Goal: Task Accomplishment & Management: Manage account settings

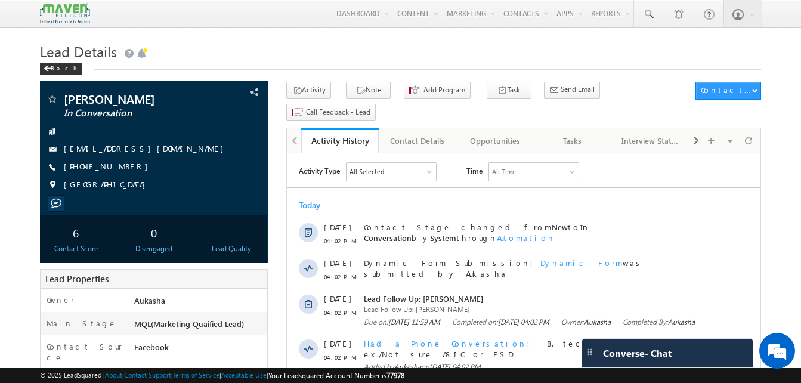
click at [323, 66] on div "Back" at bounding box center [400, 66] width 721 height 8
click at [320, 64] on div "Back" at bounding box center [400, 66] width 721 height 8
click at [344, 60] on h1 "Lead Details" at bounding box center [400, 50] width 721 height 23
click at [379, 60] on h1 "Lead Details" at bounding box center [400, 50] width 721 height 23
click at [408, 51] on h1 "Lead Details" at bounding box center [400, 50] width 721 height 23
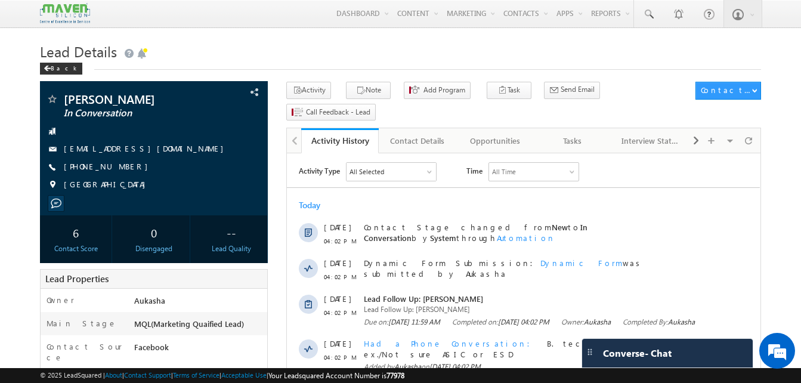
click at [188, 62] on h1 "Lead Details" at bounding box center [400, 50] width 721 height 23
click at [202, 64] on div "Back" at bounding box center [400, 66] width 721 height 8
drag, startPoint x: 130, startPoint y: 169, endPoint x: 121, endPoint y: 165, distance: 9.9
click at [121, 165] on div "[PHONE_NUMBER]" at bounding box center [154, 167] width 216 height 12
copy div "[PHONE_NUMBER]"
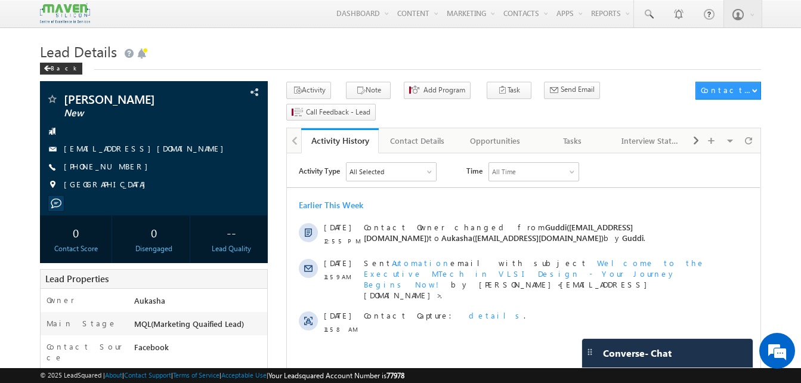
click at [269, 75] on div "Lead Details Back" at bounding box center [400, 60] width 721 height 43
click at [330, 51] on h1 "Lead Details" at bounding box center [400, 50] width 721 height 23
click at [307, 44] on h1 "Lead Details" at bounding box center [400, 50] width 721 height 23
click at [462, 53] on h1 "Lead Details" at bounding box center [400, 50] width 721 height 23
click at [297, 56] on h1 "Lead Details" at bounding box center [400, 50] width 721 height 23
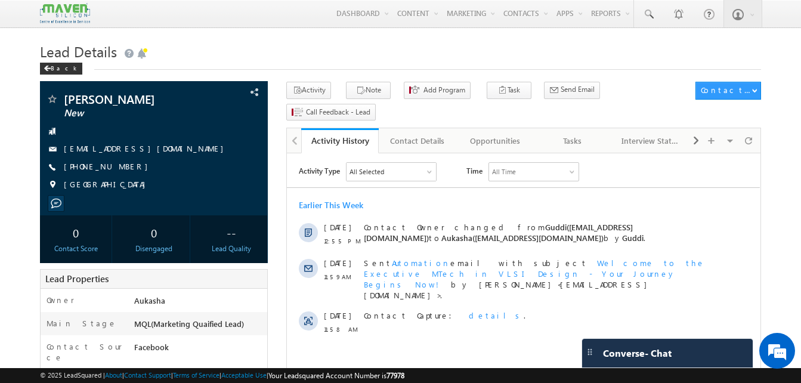
click at [422, 57] on h1 "Lead Details" at bounding box center [400, 50] width 721 height 23
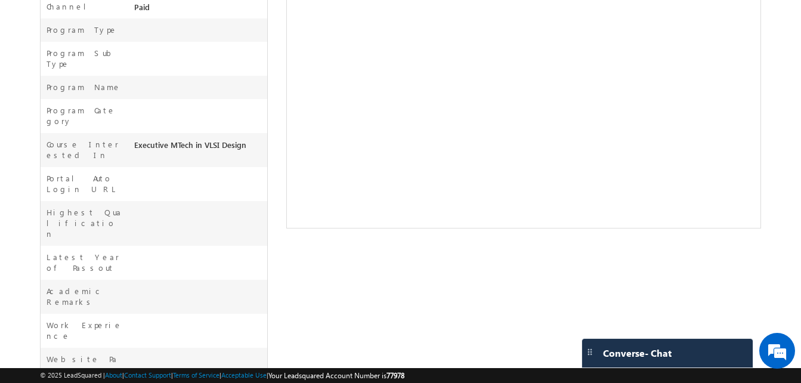
drag, startPoint x: -2, startPoint y: 201, endPoint x: 428, endPoint y: 214, distance: 430.3
click at [428, 214] on div "Nithin New India" at bounding box center [400, 78] width 721 height 808
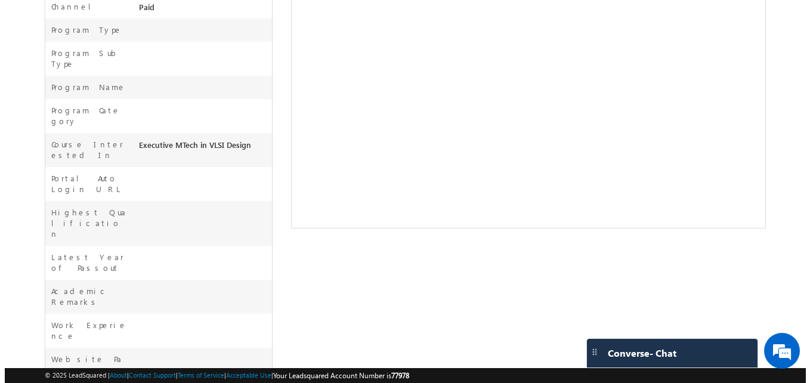
scroll to position [0, 0]
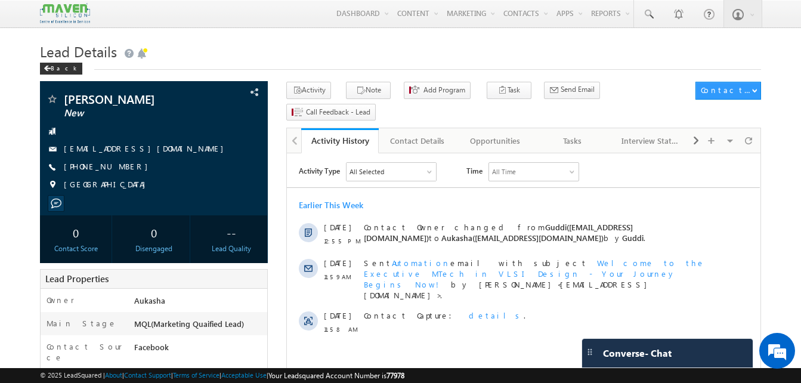
click at [375, 47] on h1 "Lead Details" at bounding box center [400, 50] width 721 height 23
drag, startPoint x: 134, startPoint y: 172, endPoint x: 122, endPoint y: 166, distance: 13.1
click at [122, 166] on div "+91-6360907776" at bounding box center [154, 167] width 216 height 12
copy div "+91-6360907776"
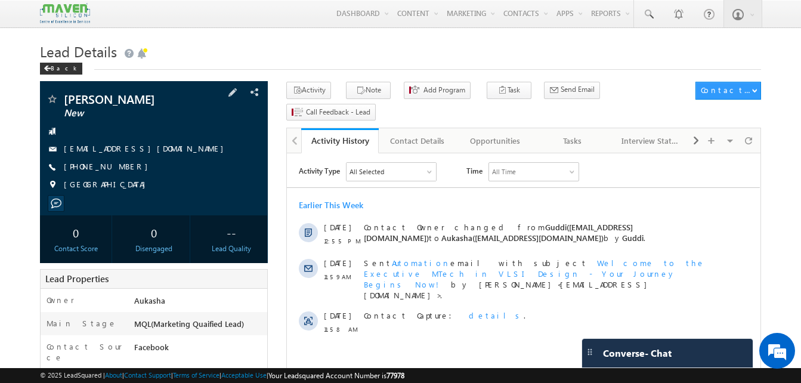
copy div "+91-6360907776"
drag, startPoint x: 107, startPoint y: 99, endPoint x: 61, endPoint y: 98, distance: 45.3
click at [61, 98] on div "Nithin New" at bounding box center [154, 99] width 216 height 12
copy div "Nithin"
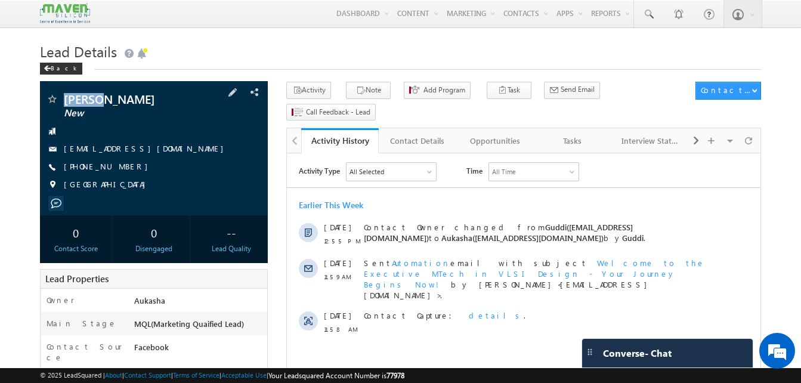
drag, startPoint x: 135, startPoint y: 167, endPoint x: 122, endPoint y: 167, distance: 13.1
click at [122, 167] on div "+91-6360907776" at bounding box center [154, 167] width 216 height 12
copy div "+91-6360907776"
click at [558, 134] on div "Tasks" at bounding box center [572, 141] width 57 height 14
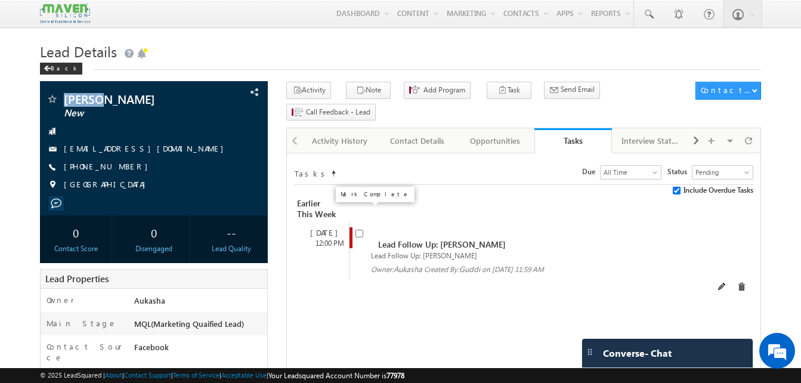
click at [362, 230] on input "checkbox" at bounding box center [360, 234] width 8 height 8
checkbox input "false"
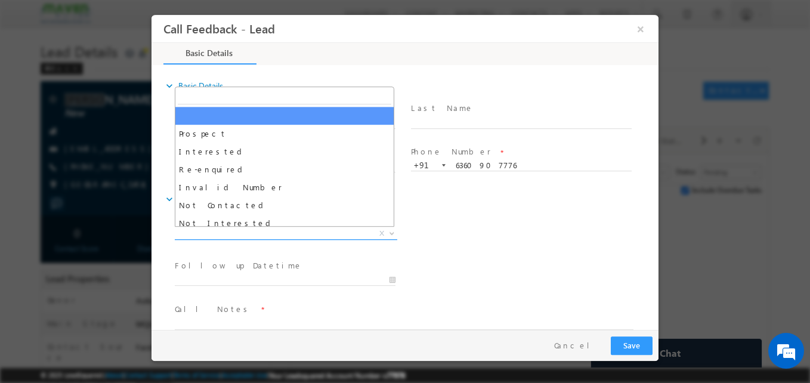
click at [229, 233] on span "X" at bounding box center [286, 234] width 222 height 12
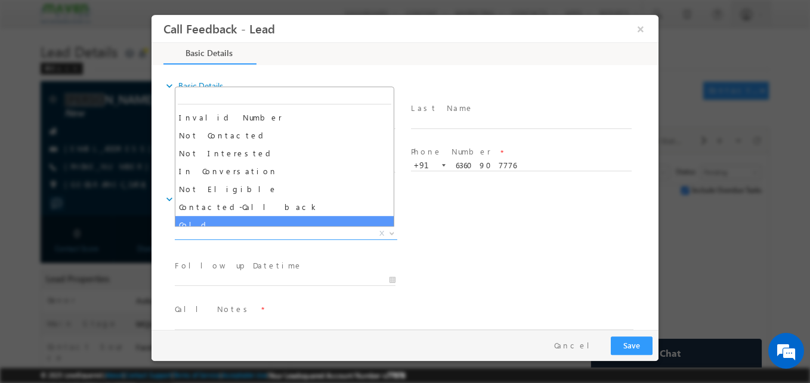
scroll to position [67, 0]
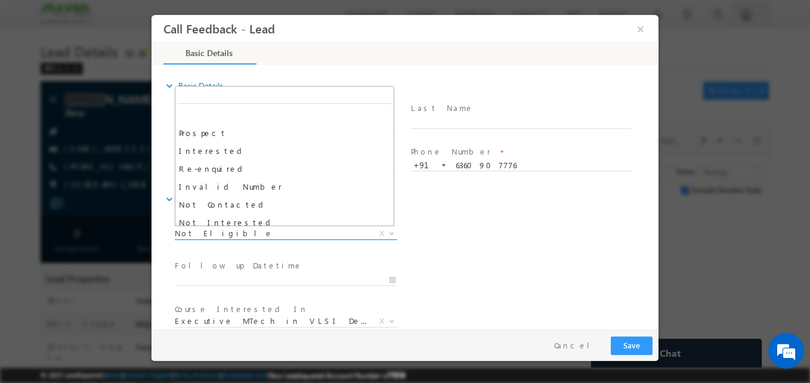
click at [262, 230] on span "Not Eligible" at bounding box center [272, 233] width 194 height 11
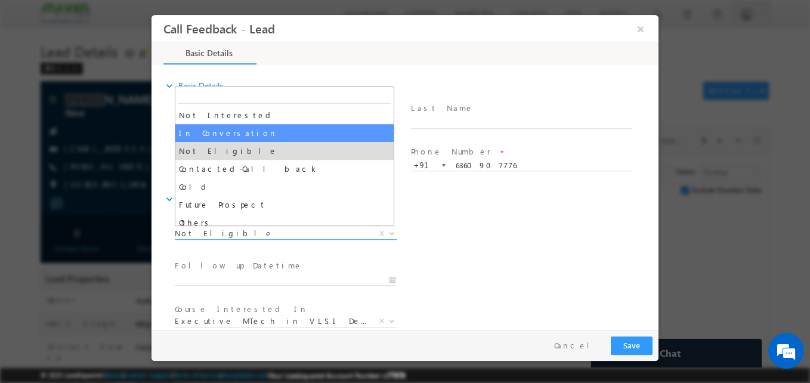
select select "In Conversation"
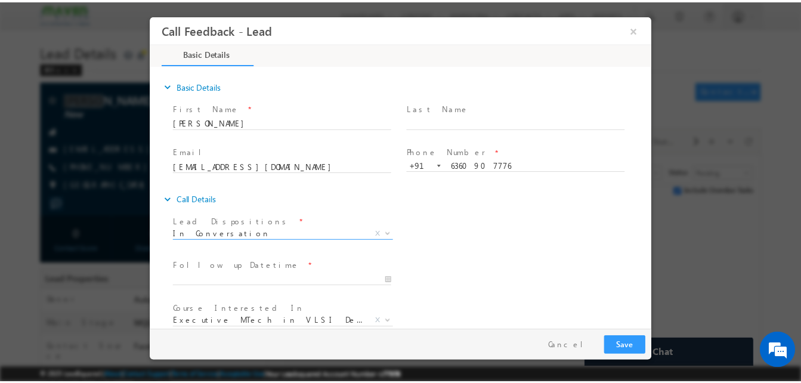
scroll to position [63, 0]
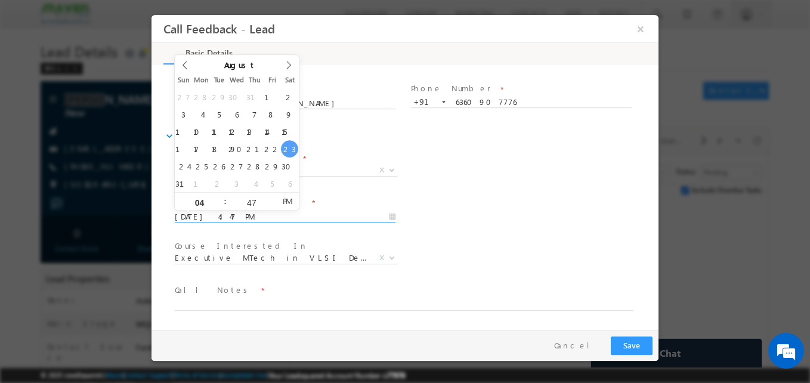
click at [256, 218] on input "23/08/2025 4:47 PM" at bounding box center [285, 217] width 221 height 12
type input "25/08/2025 4:47 PM"
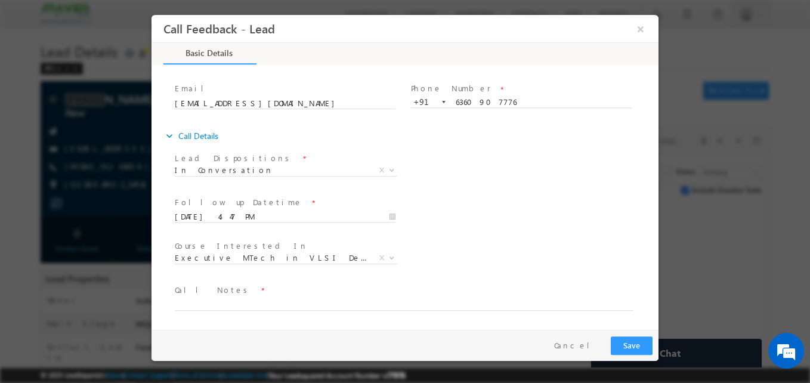
click at [542, 233] on div "Follow up Datetime * 25/08/2025 4:47 PM Program Type * Long Term Short Term X" at bounding box center [415, 216] width 486 height 44
click at [301, 307] on textarea at bounding box center [404, 304] width 459 height 14
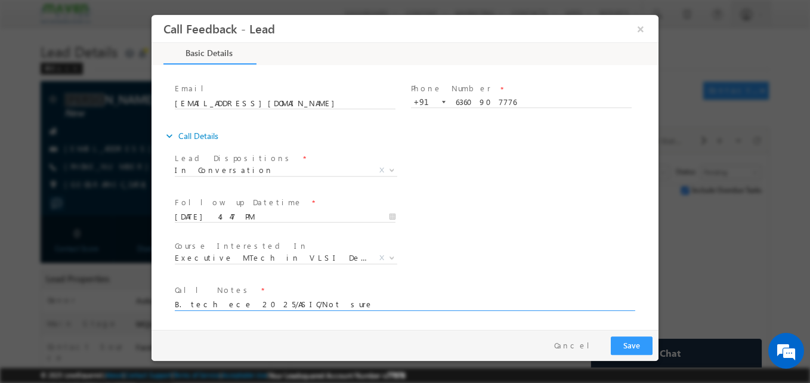
type textarea "B. tech ece 2025/ASIC/Not sure"
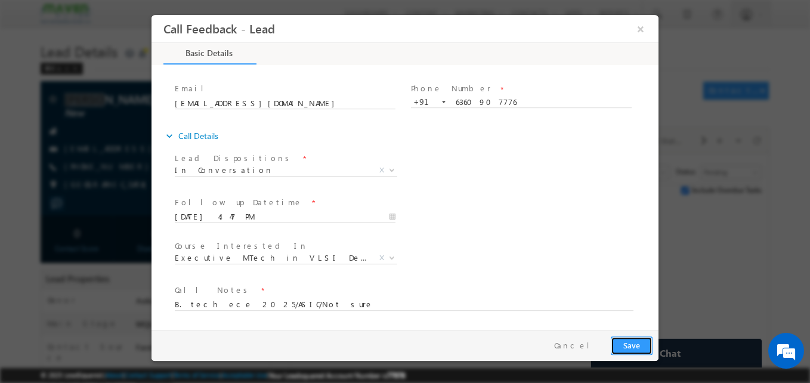
click at [622, 346] on button "Save" at bounding box center [632, 345] width 42 height 18
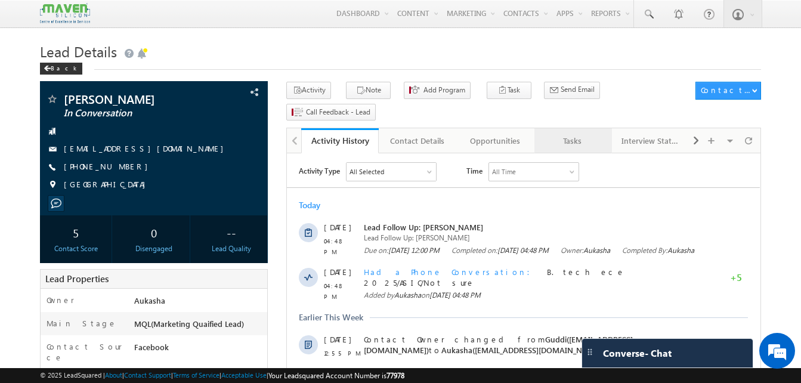
click at [568, 134] on div "Tasks" at bounding box center [572, 141] width 57 height 14
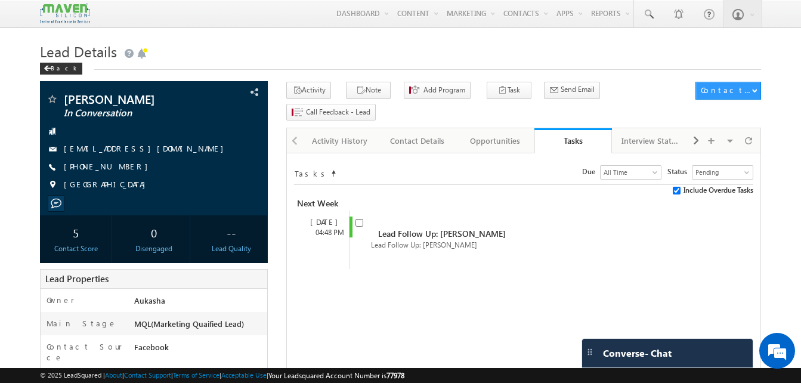
click at [320, 47] on h1 "Lead Details" at bounding box center [400, 50] width 721 height 23
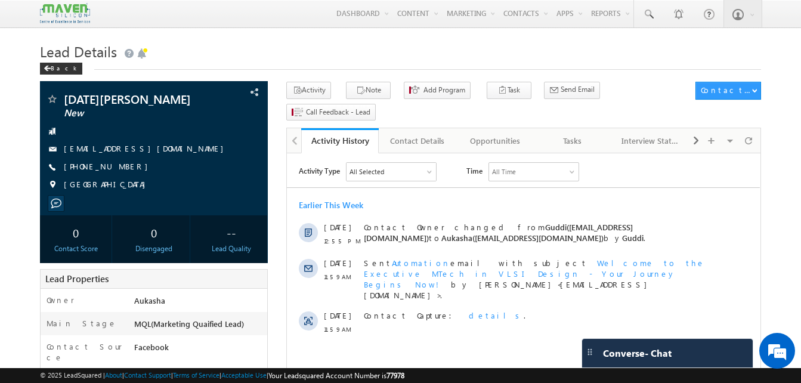
click at [187, 43] on h1 "Lead Details" at bounding box center [400, 50] width 721 height 23
